Goal: Contribute content: Contribute content

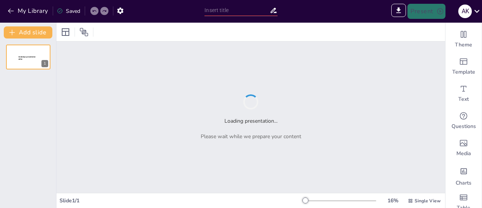
type input "From Insight to Innovation: Applying Design Thinking in Web Development"
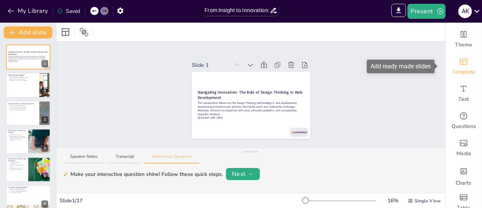
click at [456, 66] on div "Template" at bounding box center [464, 66] width 36 height 27
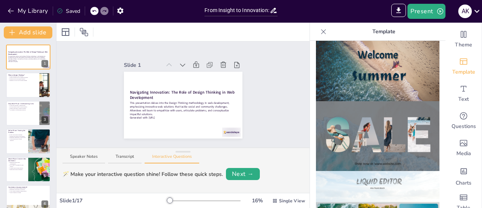
scroll to position [294, 0]
click at [378, 114] on img at bounding box center [378, 136] width 124 height 70
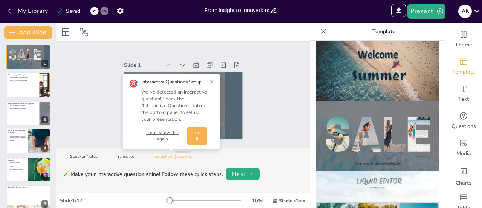
click at [203, 134] on button "Got it" at bounding box center [197, 135] width 20 height 17
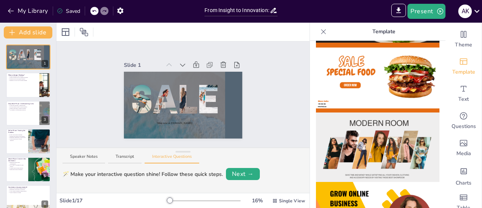
scroll to position [0, 0]
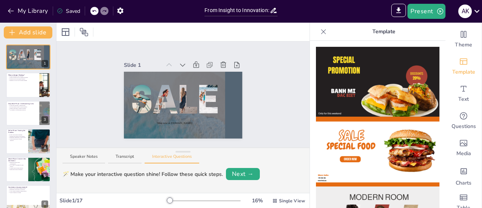
click at [92, 10] on div at bounding box center [94, 11] width 8 height 8
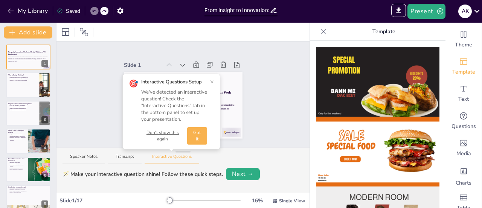
click at [199, 138] on button "Got it" at bounding box center [197, 135] width 20 height 17
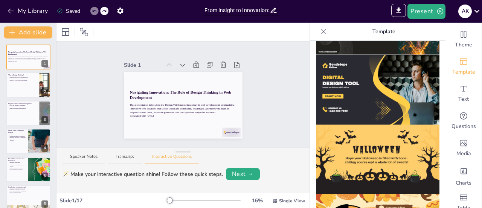
scroll to position [790, 0]
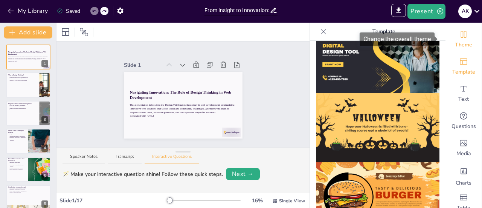
click at [460, 39] on div "Theme" at bounding box center [464, 39] width 36 height 27
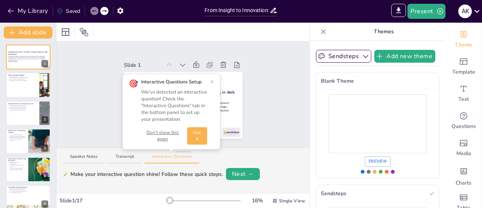
click at [199, 139] on button "Got it" at bounding box center [197, 135] width 20 height 17
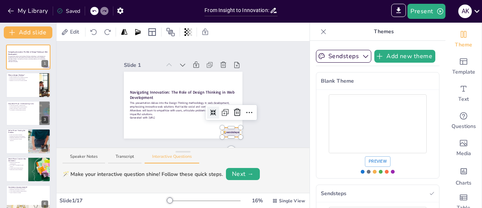
click at [229, 130] on div at bounding box center [231, 131] width 18 height 9
click at [233, 111] on icon at bounding box center [237, 112] width 9 height 9
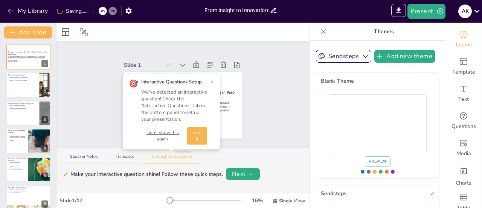
click at [201, 138] on button "Got it" at bounding box center [197, 135] width 20 height 17
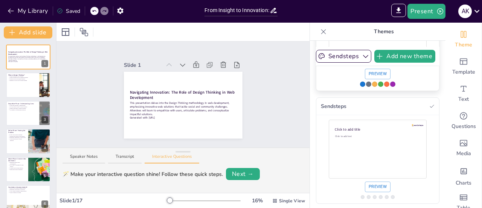
scroll to position [0, 0]
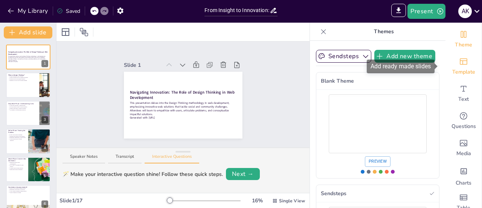
click at [452, 56] on div "Template" at bounding box center [464, 66] width 36 height 27
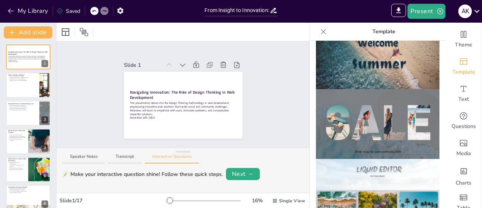
scroll to position [306, 0]
click at [256, 71] on div "Slide 1 Navigating Innovation: The Role of Design Thinking in Web Development T…" at bounding box center [183, 95] width 161 height 88
click at [320, 32] on icon at bounding box center [324, 32] width 8 height 8
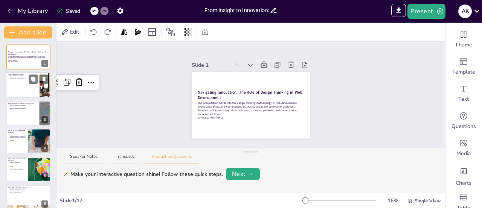
click at [29, 84] on div at bounding box center [28, 85] width 45 height 26
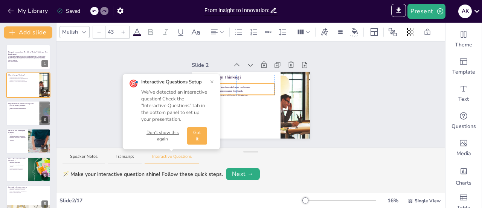
click at [229, 89] on p "Iterative process encourages feedback." at bounding box center [238, 91] width 73 height 4
click at [95, 96] on div "Slide 1 Navigating Innovation: The Role of Design Thinking in Web Development T…" at bounding box center [251, 94] width 389 height 106
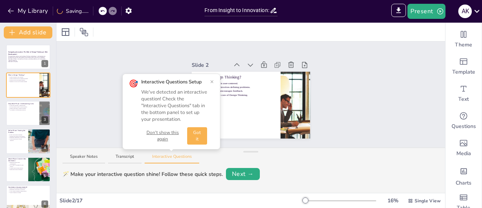
click at [197, 136] on button "Got it" at bounding box center [197, 135] width 20 height 17
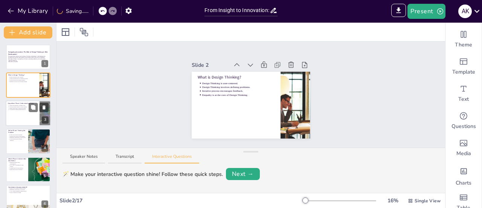
click at [17, 114] on div at bounding box center [28, 113] width 45 height 26
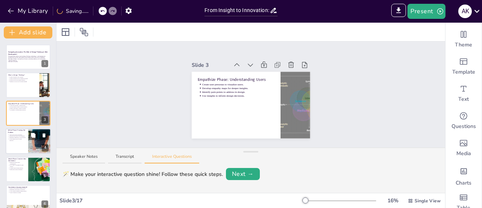
click at [26, 132] on div at bounding box center [28, 141] width 45 height 26
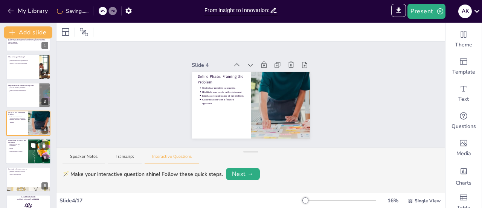
click at [22, 150] on p "Visualize ideas through sketches." at bounding box center [17, 150] width 17 height 2
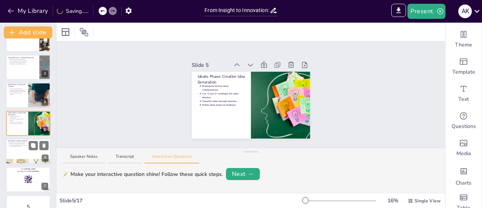
click at [22, 157] on div at bounding box center [28, 151] width 45 height 26
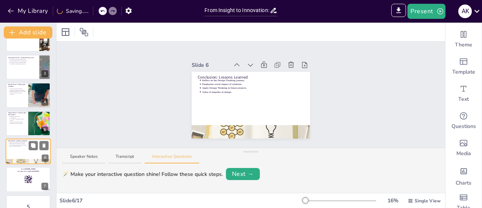
scroll to position [74, 0]
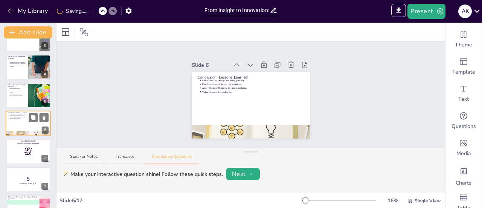
click at [22, 157] on div at bounding box center [28, 151] width 44 height 25
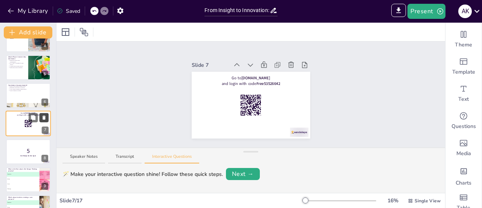
click at [44, 116] on icon at bounding box center [44, 118] width 3 height 4
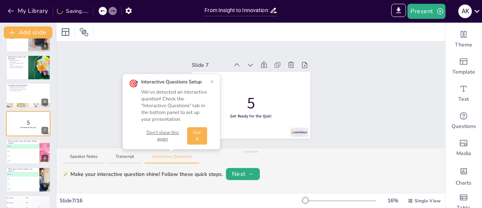
click at [203, 140] on button "Got it" at bounding box center [197, 135] width 20 height 17
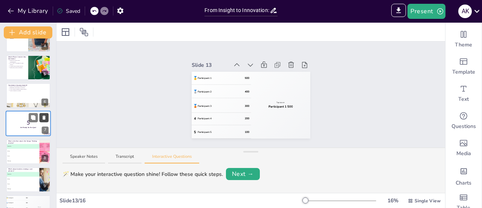
click at [45, 114] on button at bounding box center [44, 117] width 9 height 9
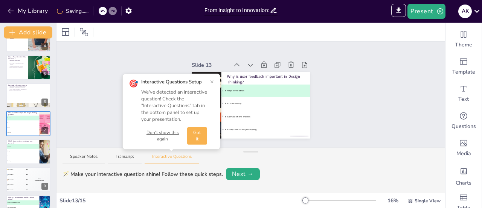
click at [198, 137] on button "Got it" at bounding box center [197, 135] width 20 height 17
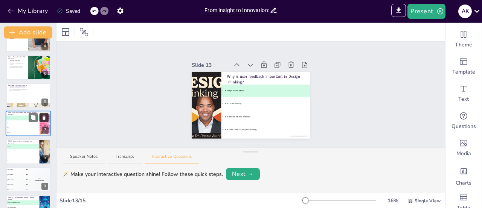
click at [46, 117] on icon at bounding box center [43, 117] width 5 height 5
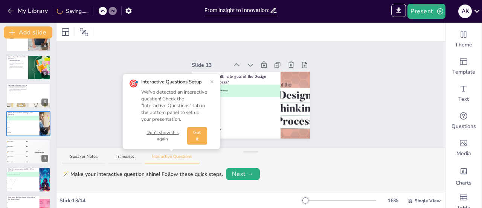
click at [158, 135] on button "Don't show this again" at bounding box center [162, 135] width 43 height 13
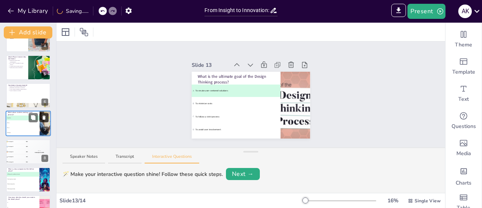
click at [44, 115] on icon at bounding box center [43, 117] width 5 height 5
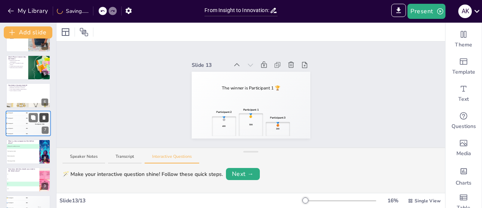
click at [44, 115] on icon at bounding box center [43, 117] width 5 height 5
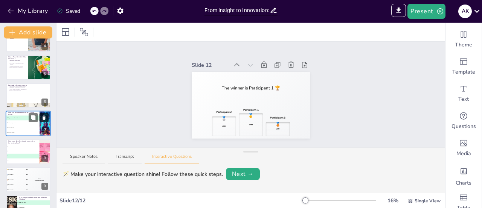
click at [44, 115] on icon at bounding box center [43, 117] width 5 height 5
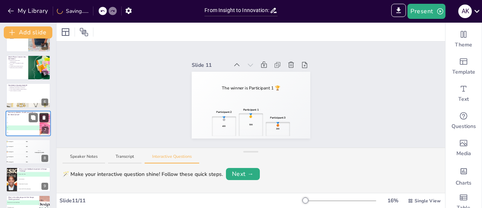
click at [44, 115] on icon at bounding box center [43, 117] width 5 height 5
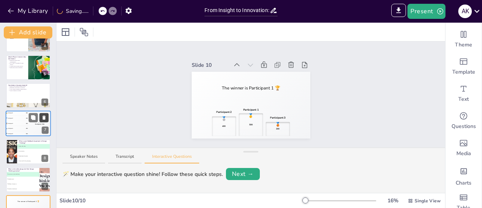
click at [44, 115] on icon at bounding box center [43, 117] width 5 height 5
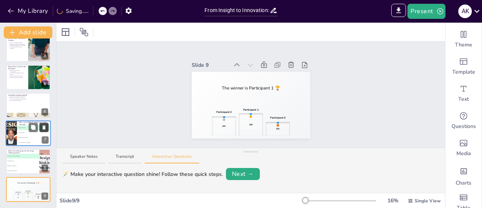
click at [44, 115] on div "6" at bounding box center [44, 111] width 7 height 7
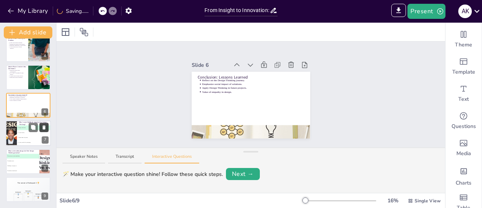
scroll to position [74, 0]
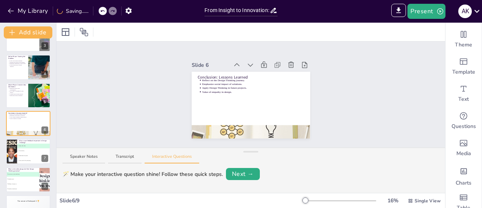
click at [104, 9] on icon at bounding box center [102, 11] width 5 height 5
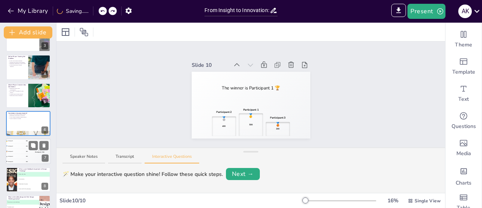
click at [32, 158] on div "Top scorer Participant 1 500" at bounding box center [39, 152] width 23 height 26
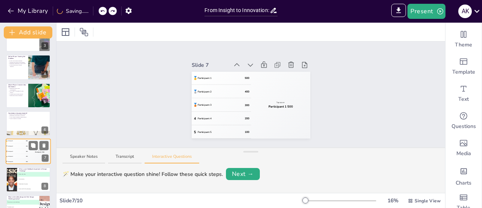
scroll to position [102, 0]
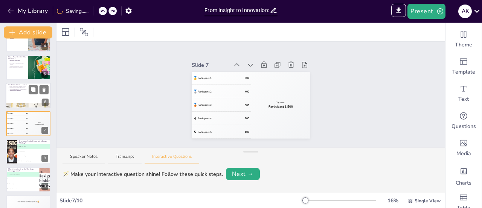
click at [29, 95] on div at bounding box center [28, 96] width 45 height 26
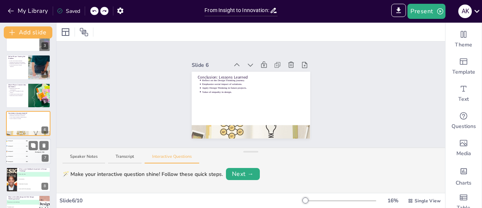
scroll to position [120, 0]
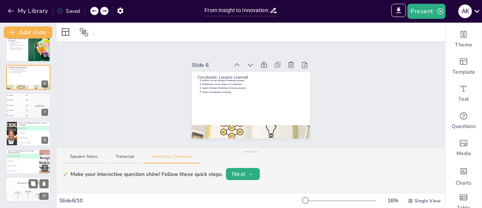
click at [27, 196] on div "🥇 500" at bounding box center [28, 197] width 9 height 9
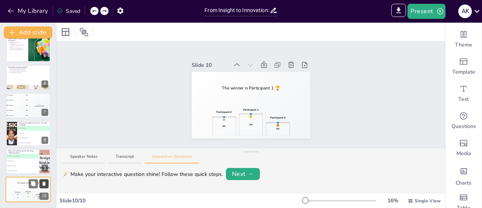
click at [43, 183] on icon at bounding box center [44, 184] width 3 height 4
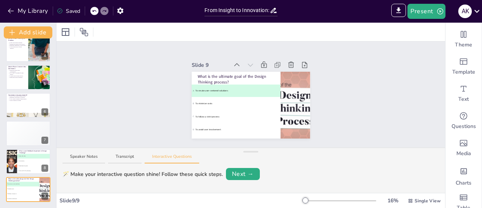
scroll to position [92, 0]
click at [43, 183] on icon at bounding box center [43, 184] width 3 height 4
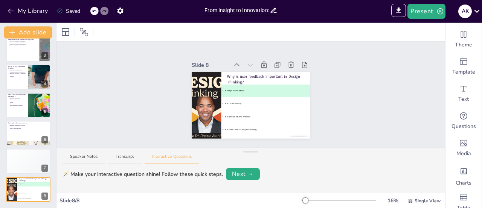
scroll to position [64, 0]
click at [43, 183] on icon at bounding box center [43, 183] width 3 height 4
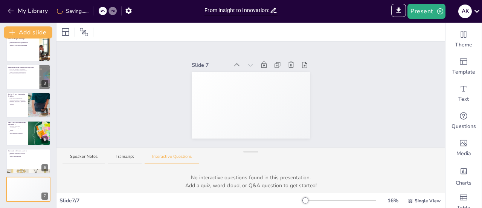
scroll to position [36, 0]
click at [105, 10] on icon at bounding box center [102, 11] width 5 height 5
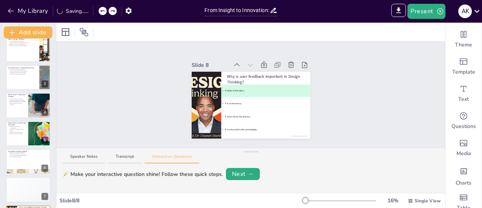
click at [105, 10] on icon at bounding box center [102, 11] width 5 height 5
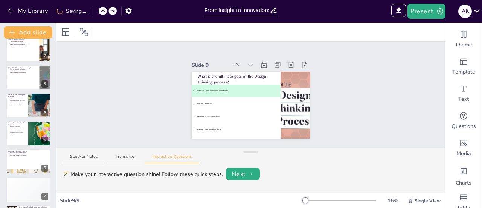
click at [106, 10] on div at bounding box center [108, 11] width 18 height 8
click at [103, 10] on icon at bounding box center [102, 11] width 5 height 5
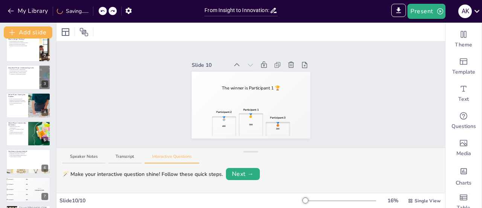
click at [103, 10] on icon at bounding box center [102, 11] width 5 height 5
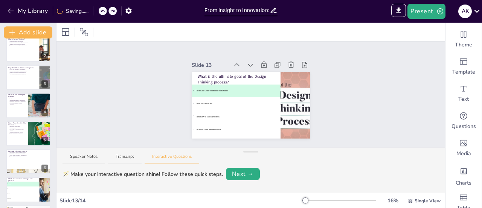
click at [103, 10] on icon at bounding box center [102, 11] width 5 height 5
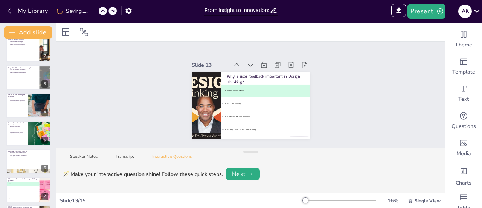
click at [104, 12] on icon at bounding box center [102, 11] width 5 height 5
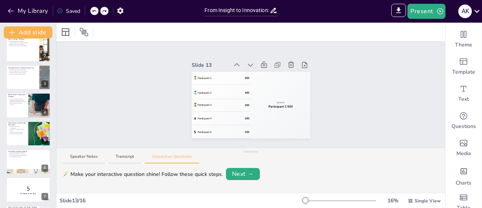
click at [96, 12] on icon at bounding box center [94, 11] width 5 height 5
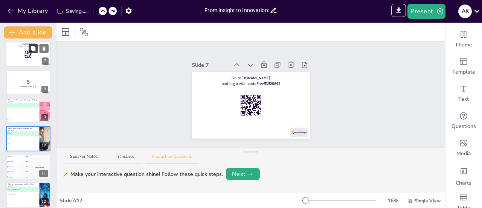
scroll to position [173, 0]
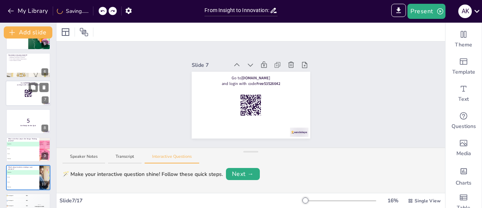
click at [26, 56] on p "Reflect on the Design Thinking journey." at bounding box center [29, 56] width 38 height 2
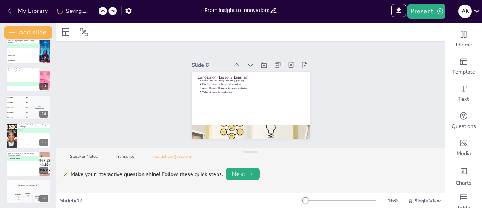
scroll to position [316, 0]
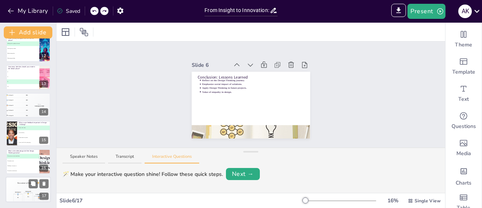
click at [25, 196] on div "🥇 500" at bounding box center [28, 196] width 9 height 9
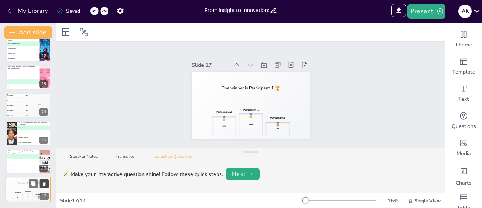
click at [45, 181] on icon at bounding box center [43, 183] width 5 height 5
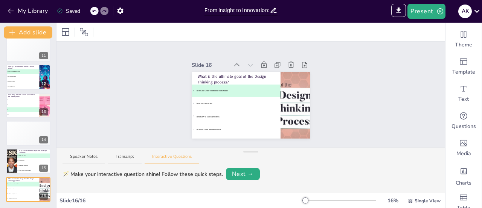
scroll to position [288, 0]
click at [45, 181] on icon at bounding box center [43, 183] width 5 height 5
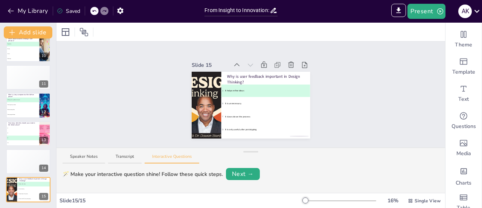
click at [45, 181] on icon at bounding box center [43, 183] width 5 height 5
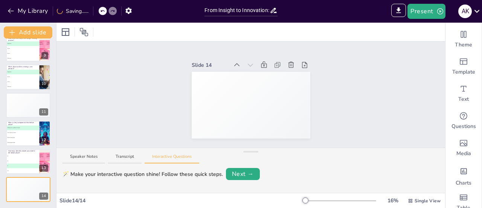
click at [45, 181] on icon at bounding box center [43, 183] width 5 height 5
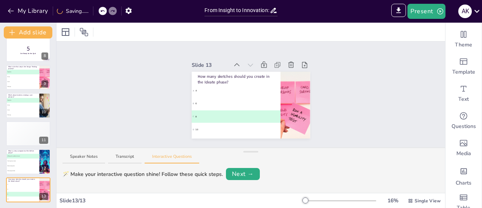
click at [45, 181] on icon at bounding box center [43, 183] width 5 height 5
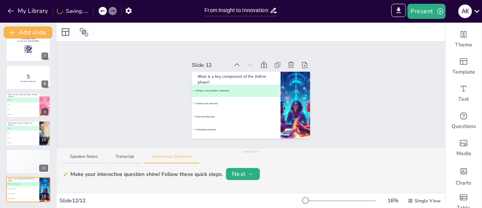
click at [45, 181] on icon at bounding box center [43, 183] width 5 height 5
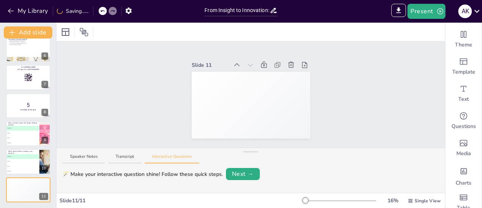
click at [45, 181] on icon at bounding box center [43, 183] width 5 height 5
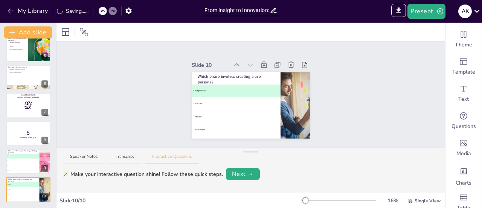
click at [45, 181] on icon at bounding box center [43, 183] width 5 height 5
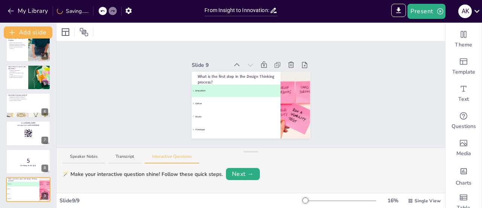
click at [45, 181] on icon at bounding box center [43, 183] width 5 height 5
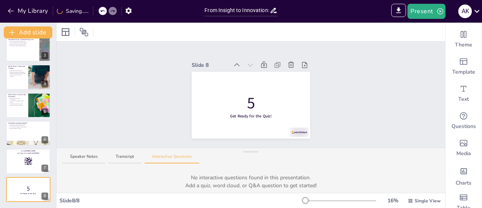
click at [45, 181] on icon at bounding box center [43, 183] width 5 height 5
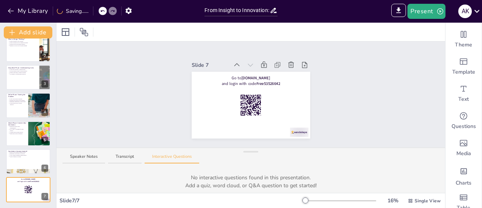
click at [45, 181] on icon at bounding box center [43, 183] width 5 height 5
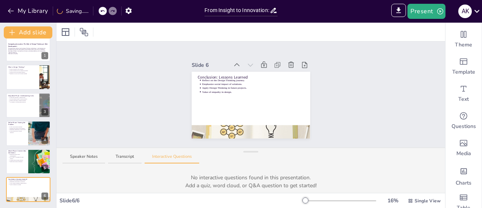
scroll to position [8, 0]
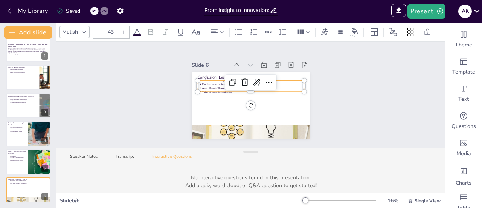
click at [215, 77] on div "Conclusion: Lessons Learned Reflect on the Design Thinking journey. Emphasize s…" at bounding box center [251, 105] width 119 height 67
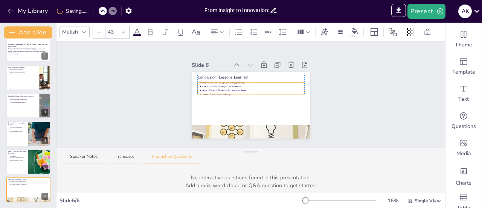
click at [207, 88] on p "Apply Design Thinking in future projects." at bounding box center [253, 90] width 102 height 4
click at [152, 95] on div "Slide 1 Navigating Innovation: The Role of Design Thinking in Web Development T…" at bounding box center [251, 94] width 389 height 106
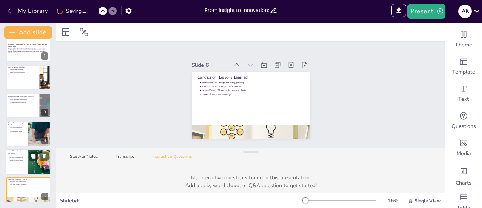
click at [32, 161] on div at bounding box center [39, 162] width 45 height 26
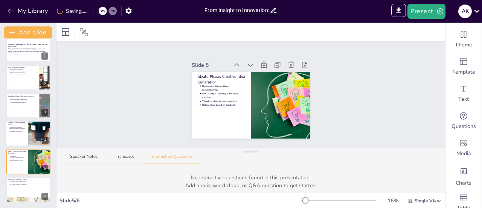
click at [32, 135] on div at bounding box center [39, 134] width 51 height 26
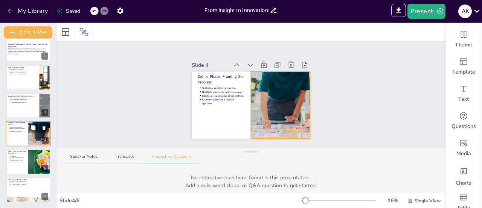
click at [30, 137] on div at bounding box center [39, 134] width 51 height 26
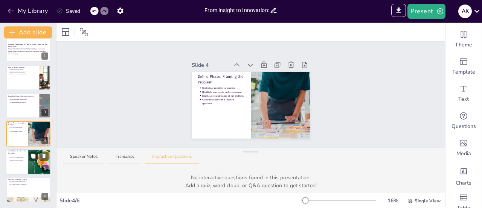
click at [29, 164] on div at bounding box center [39, 162] width 45 height 26
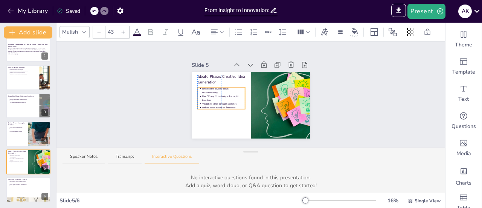
click at [211, 102] on p "Visualize ideas through sketches." at bounding box center [223, 104] width 43 height 4
click at [153, 100] on div "Slide 1 Navigating Innovation: The Role of Design Thinking in Web Development T…" at bounding box center [251, 94] width 389 height 106
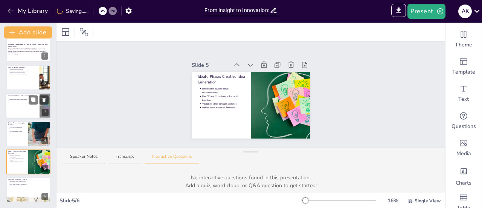
click at [22, 109] on div at bounding box center [28, 106] width 45 height 26
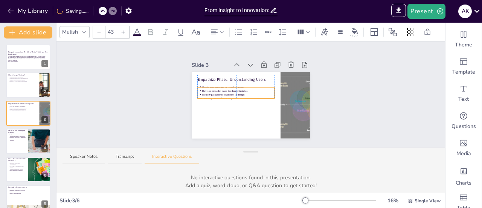
click at [228, 89] on p "Develop empathy maps for deeper insights." at bounding box center [238, 91] width 73 height 4
click at [138, 99] on div "Slide 1 Navigating Innovation: The Role of Design Thinking in Web Development T…" at bounding box center [251, 94] width 389 height 106
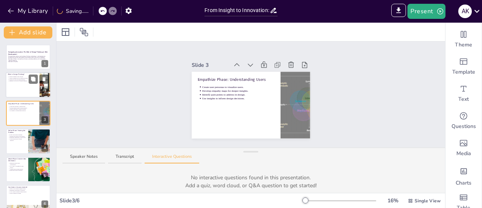
click at [22, 92] on div at bounding box center [28, 85] width 45 height 26
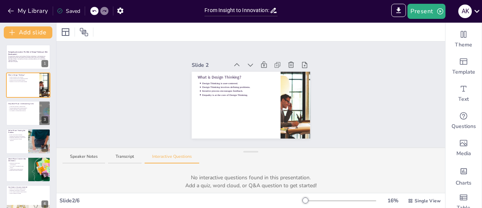
click at [400, 3] on div "IMPORT EXPORT Import Theme Export Theme Master Present A K" at bounding box center [382, 11] width 201 height 23
click at [399, 8] on icon "Export to PowerPoint" at bounding box center [399, 11] width 5 height 6
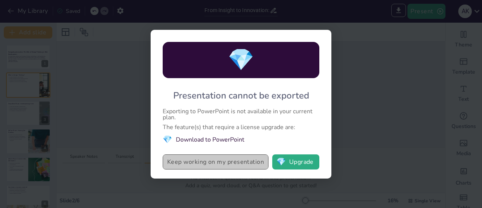
click at [206, 162] on button "Keep working on my presentation" at bounding box center [216, 161] width 106 height 15
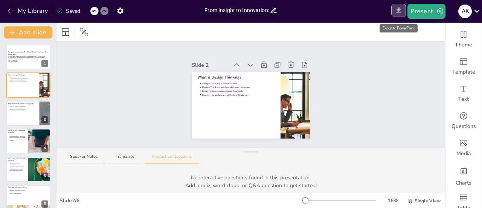
click at [400, 11] on icon "Export to PowerPoint" at bounding box center [399, 11] width 5 height 6
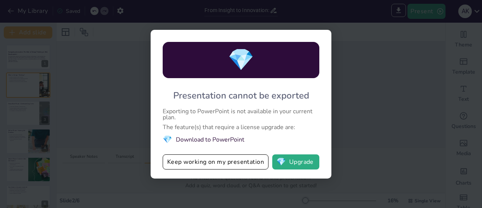
click at [366, 116] on div "💎 Presentation cannot be exported Exporting to PowerPoint is not available in y…" at bounding box center [241, 104] width 482 height 208
click at [329, 39] on div "💎 Presentation cannot be exported Exporting to PowerPoint is not available in y…" at bounding box center [241, 104] width 181 height 149
click at [228, 166] on button "Keep working on my presentation" at bounding box center [216, 161] width 106 height 15
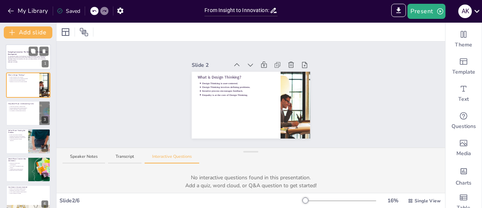
click at [18, 59] on p "This presentation delves into the Design Thinking methodology in web developmen…" at bounding box center [28, 58] width 41 height 6
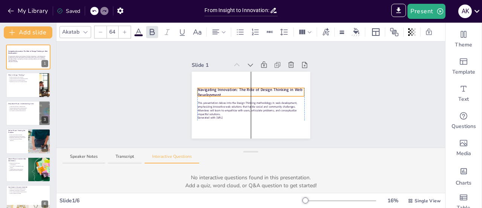
click at [254, 91] on p "Navigating Innovation: The Role of Design Thinking in Web Development" at bounding box center [251, 92] width 107 height 11
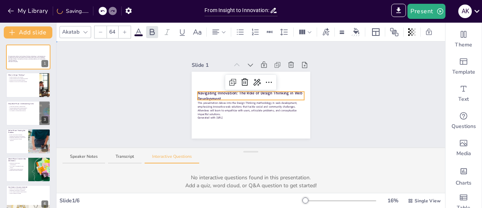
click at [317, 97] on div "Slide 1 This presentation delves into the Design Thinking methodology in web de…" at bounding box center [251, 95] width 161 height 88
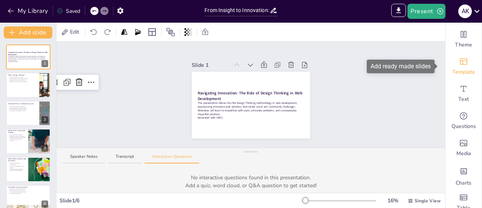
click at [466, 67] on div "Template" at bounding box center [464, 66] width 36 height 27
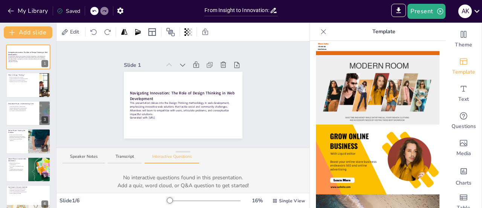
scroll to position [132, 0]
click at [384, 83] on img at bounding box center [378, 90] width 124 height 70
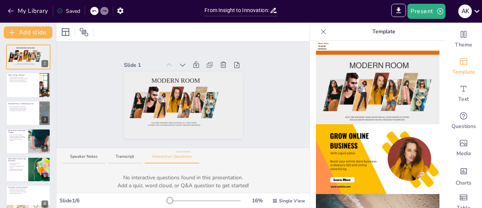
click at [95, 12] on icon at bounding box center [94, 11] width 5 height 5
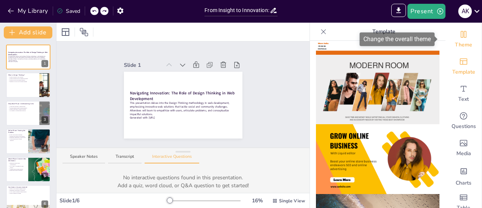
click at [457, 41] on span "Theme" at bounding box center [463, 45] width 17 height 8
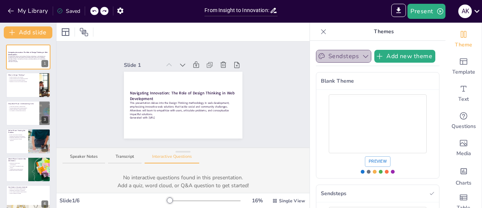
click at [351, 59] on button "Sendsteps" at bounding box center [343, 56] width 55 height 13
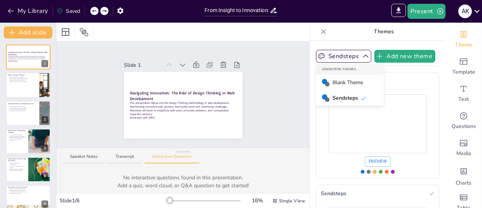
click at [347, 83] on span "Blank Theme" at bounding box center [348, 82] width 31 height 8
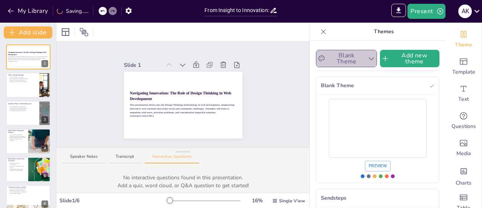
click at [347, 61] on button "Blank Theme" at bounding box center [346, 58] width 61 height 17
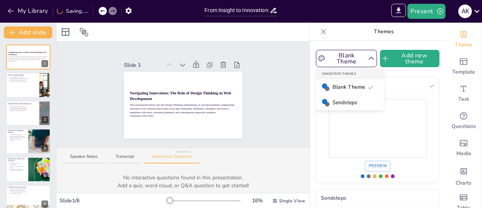
click at [350, 101] on span "Sendsteps" at bounding box center [345, 102] width 25 height 8
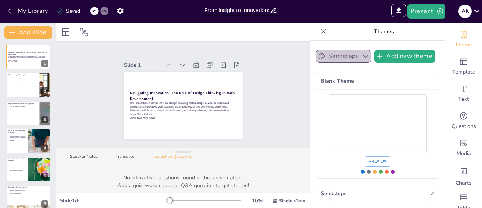
click at [340, 61] on button "Sendsteps" at bounding box center [343, 56] width 55 height 13
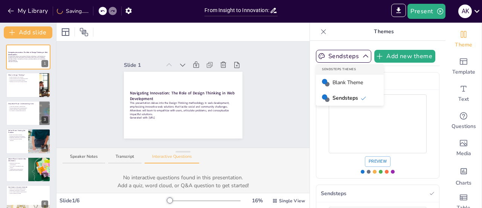
click at [341, 83] on span "Blank Theme" at bounding box center [348, 82] width 31 height 8
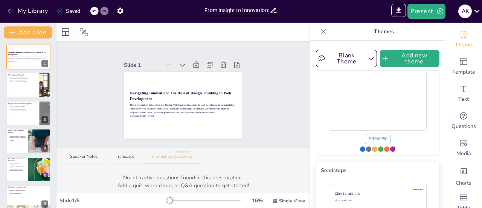
scroll to position [26, 0]
click at [360, 149] on div "Use theme Blank Theme" at bounding box center [362, 149] width 5 height 5
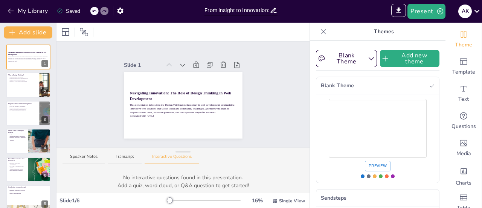
click at [320, 31] on icon at bounding box center [324, 32] width 8 height 8
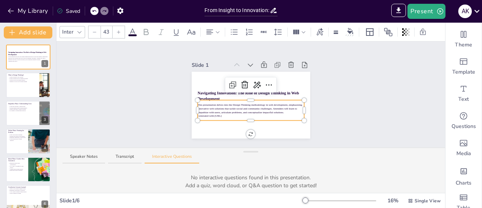
click at [200, 108] on p "This presentation delves into the Design Thinking methodology in web developmen…" at bounding box center [251, 108] width 107 height 11
copy div "This presentation delves into the Design Thinking methodology in web developmen…"
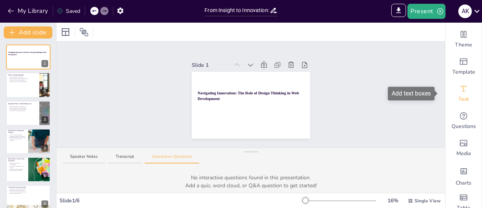
click at [460, 87] on icon "Add text boxes" at bounding box center [463, 88] width 9 height 9
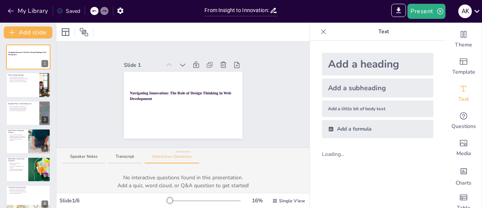
click at [345, 87] on div "Add a subheading" at bounding box center [378, 87] width 112 height 19
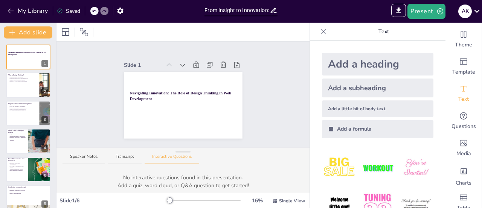
click at [357, 83] on div "Add a subheading" at bounding box center [378, 87] width 112 height 19
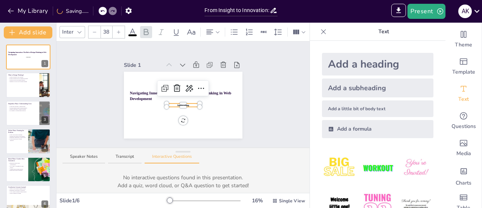
click at [187, 104] on div at bounding box center [183, 105] width 33 height 3
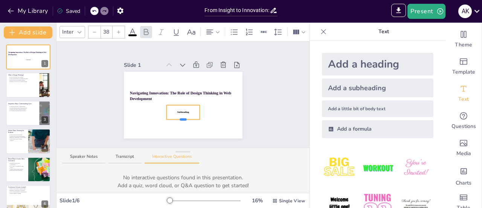
drag, startPoint x: 178, startPoint y: 106, endPoint x: 178, endPoint y: 116, distance: 10.9
click at [180, 118] on div at bounding box center [183, 119] width 7 height 2
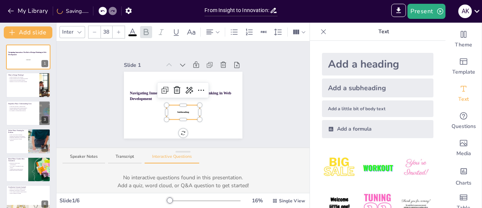
click at [187, 110] on p "Subheading" at bounding box center [183, 111] width 33 height 3
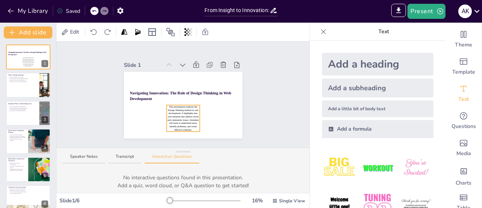
click at [177, 116] on p "This presentation explores the Design Thinking method in web development. It hi…" at bounding box center [183, 118] width 33 height 26
